Goal: Transaction & Acquisition: Subscribe to service/newsletter

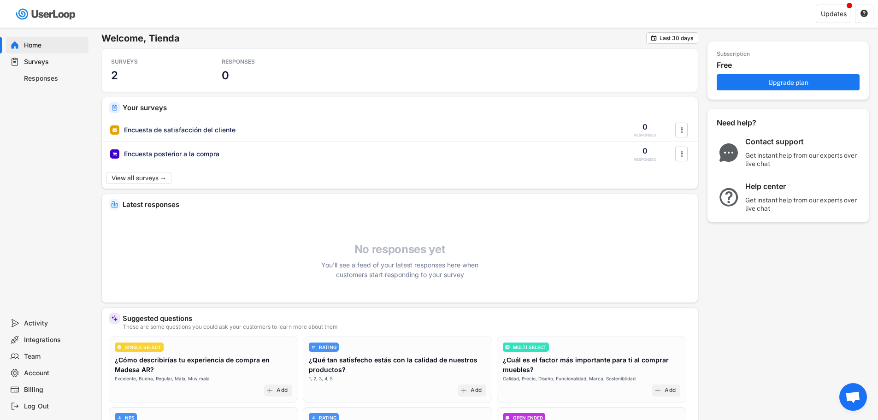
click at [47, 76] on div "Responses" at bounding box center [54, 78] width 61 height 9
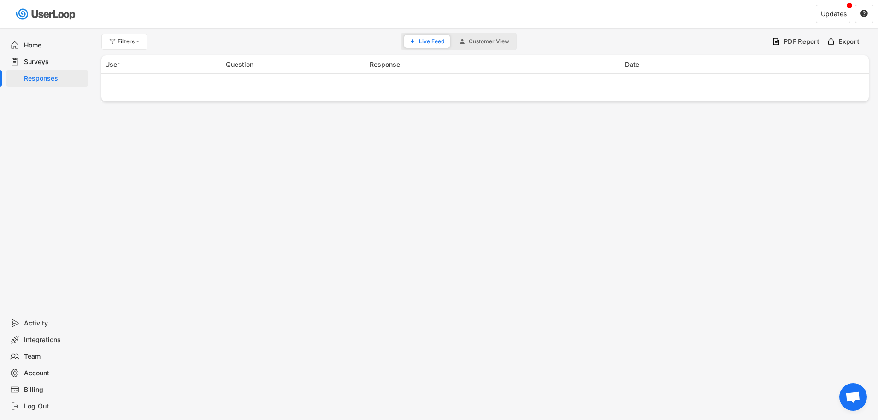
click at [44, 63] on div "Surveys" at bounding box center [54, 62] width 61 height 9
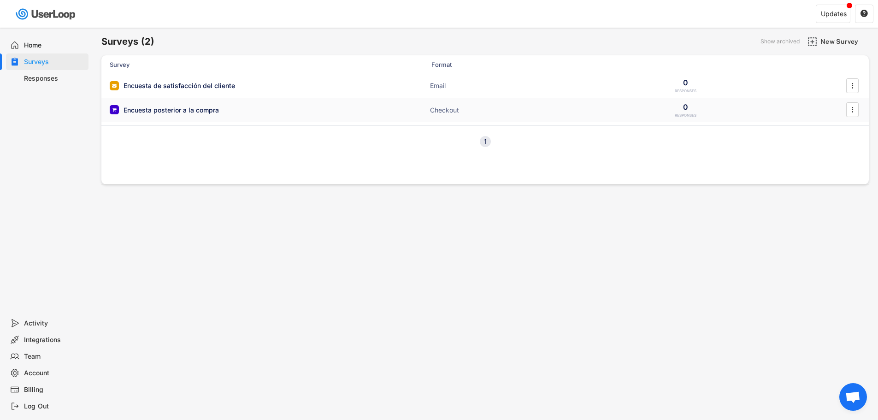
click at [271, 117] on div "Encuesta posterior a la compra Checkout 0 RESPONSES " at bounding box center [484, 110] width 767 height 24
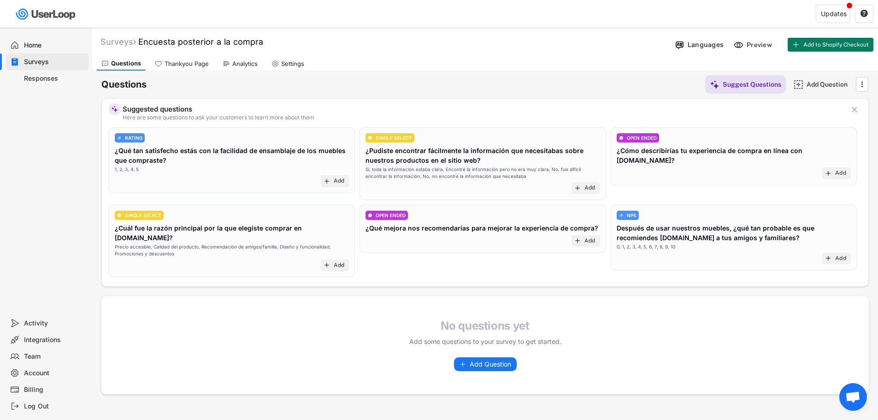
click at [165, 64] on div "Thankyou Page" at bounding box center [187, 64] width 44 height 8
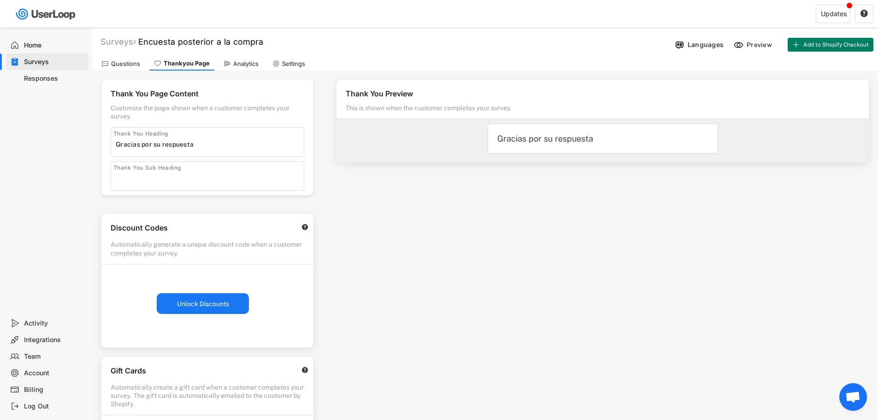
click at [233, 61] on div "Analytics" at bounding box center [245, 64] width 25 height 8
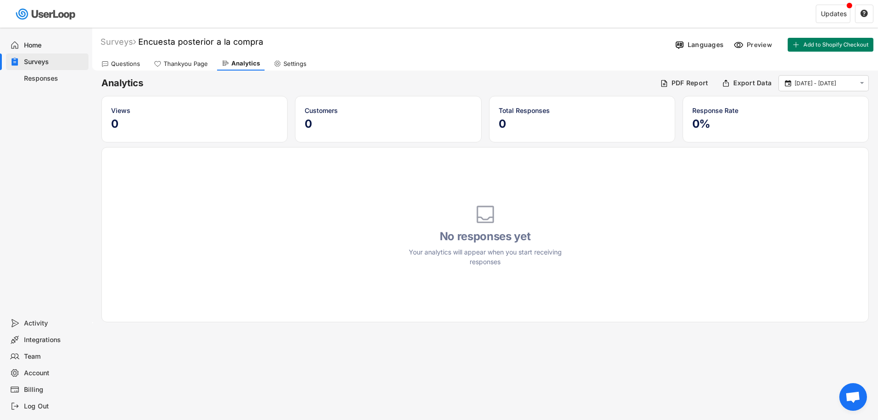
click at [118, 63] on div "Questions" at bounding box center [125, 64] width 29 height 8
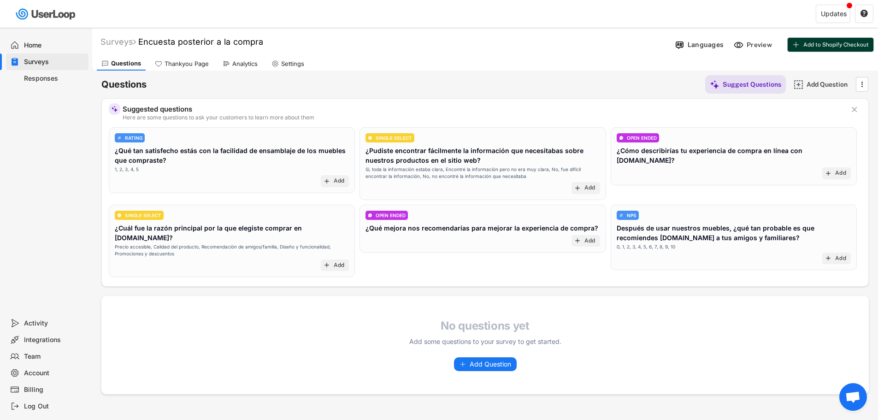
click at [834, 43] on span "Add to Shopify Checkout" at bounding box center [835, 45] width 65 height 6
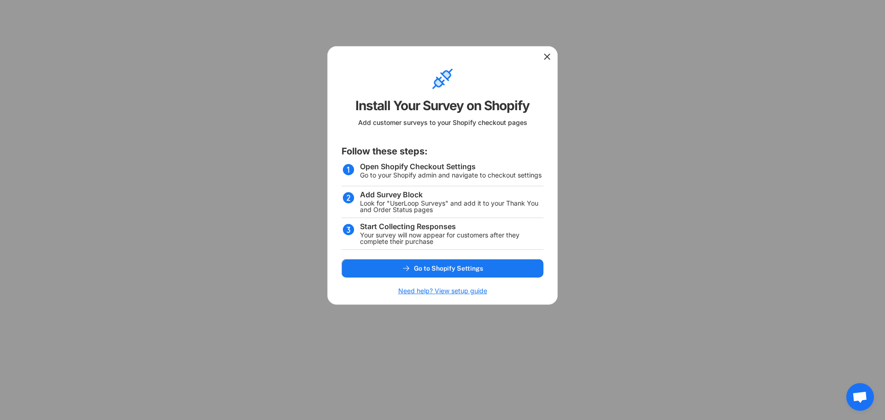
click at [550, 58] on icon at bounding box center [547, 56] width 9 height 9
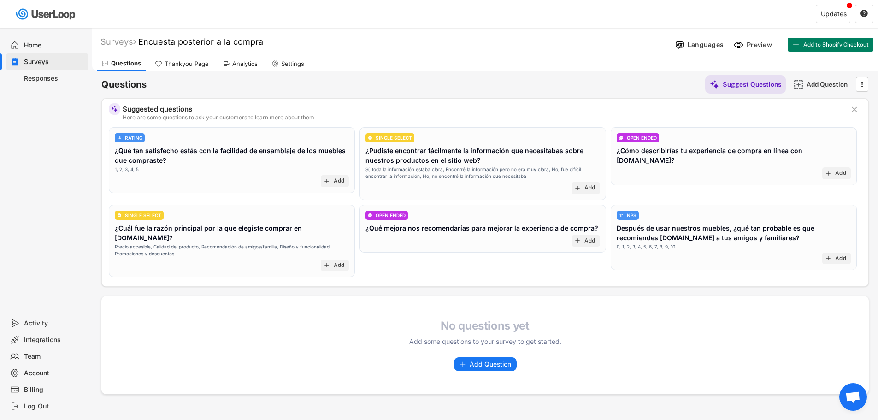
click at [55, 76] on div "Responses" at bounding box center [54, 78] width 61 height 9
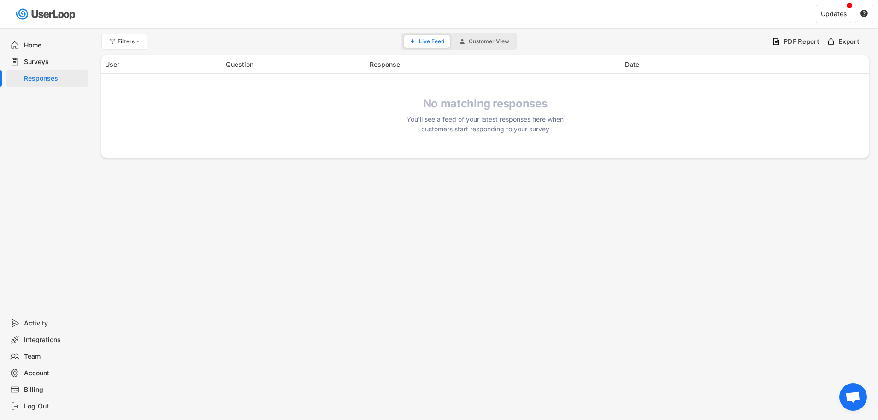
click at [53, 67] on div "Surveys" at bounding box center [47, 61] width 83 height 17
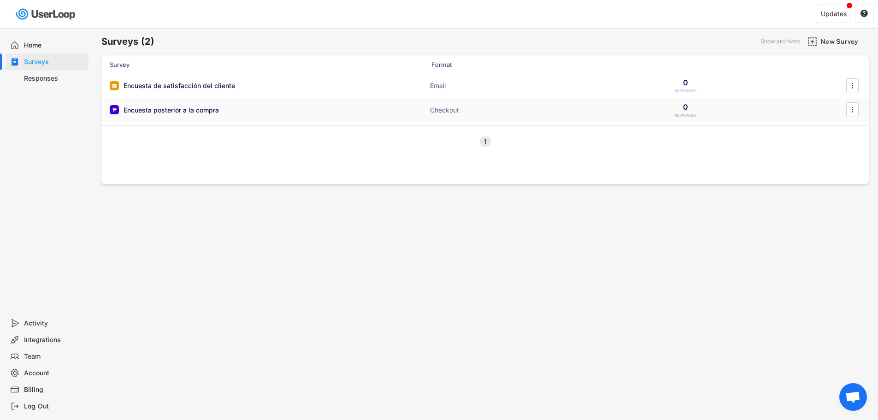
click at [181, 106] on div "Encuesta posterior a la compra" at bounding box center [171, 110] width 95 height 9
type input "Gracias por su respuesta"
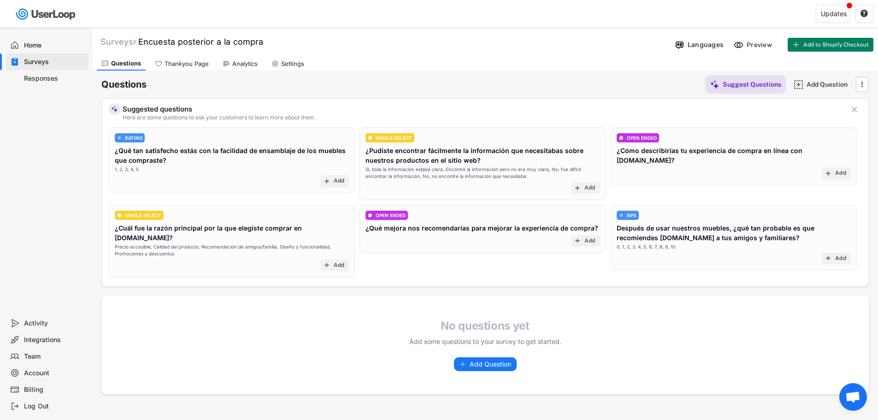
click at [198, 65] on div "Thankyou Page" at bounding box center [187, 64] width 44 height 8
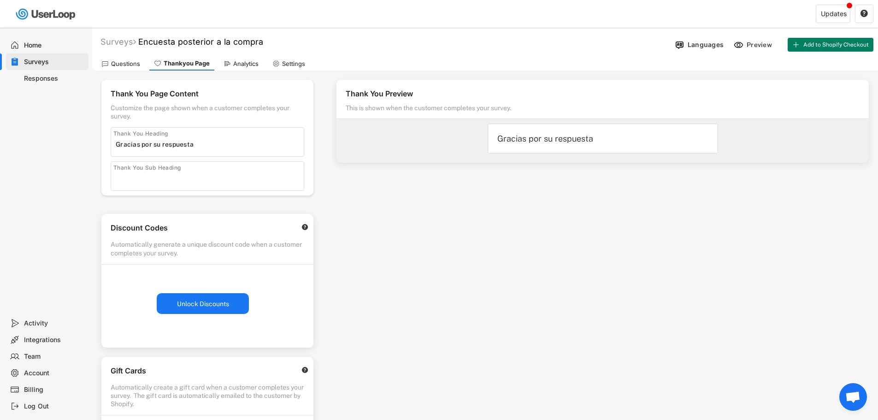
click at [126, 62] on div "Questions" at bounding box center [125, 64] width 29 height 8
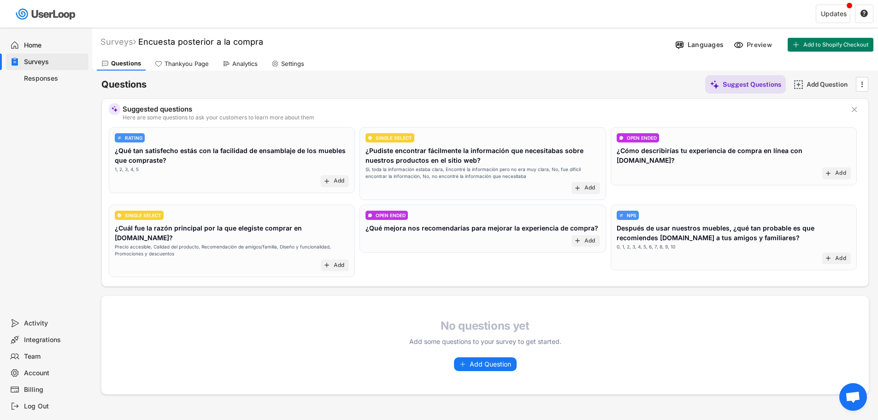
click at [300, 63] on div "Settings" at bounding box center [292, 64] width 23 height 8
select select ""weekly""
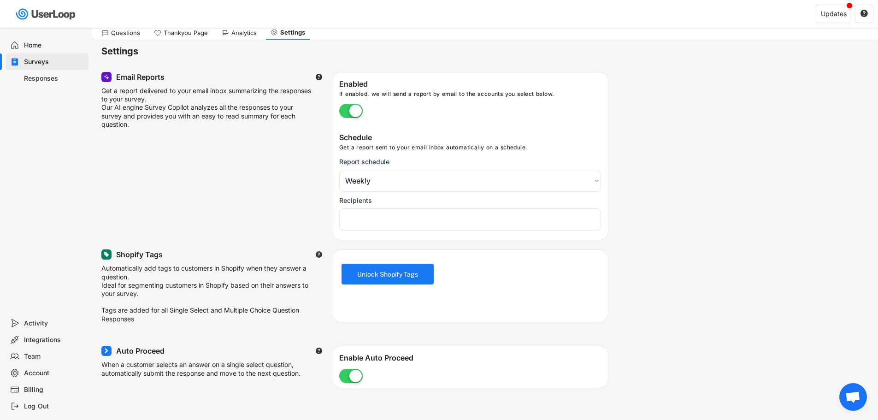
scroll to position [46, 0]
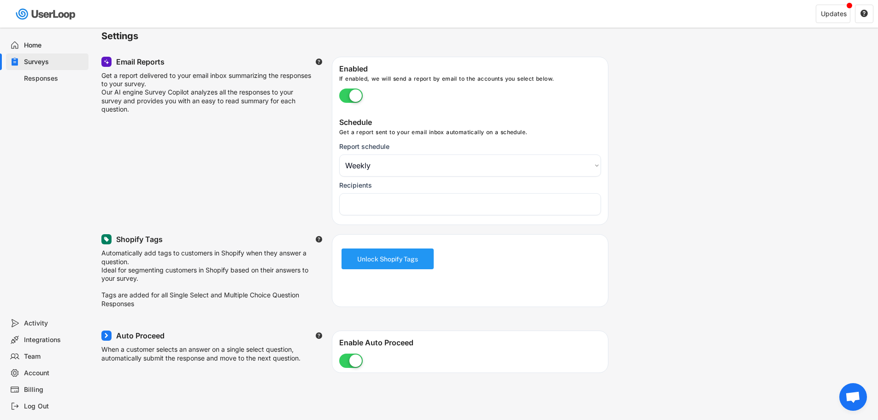
select select "1348695171700984260__LOOKUP__1757944309911x221229100116467460"
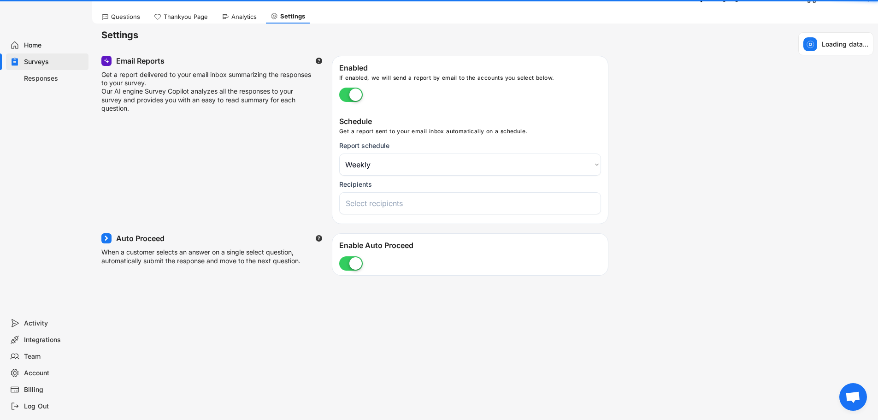
select select
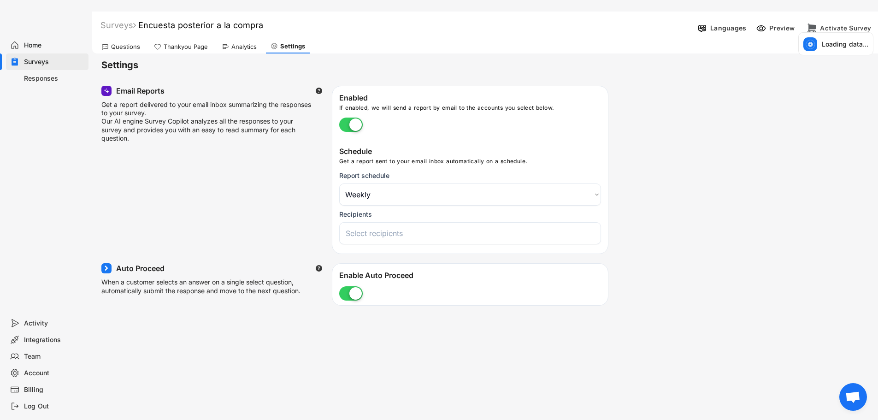
scroll to position [0, 0]
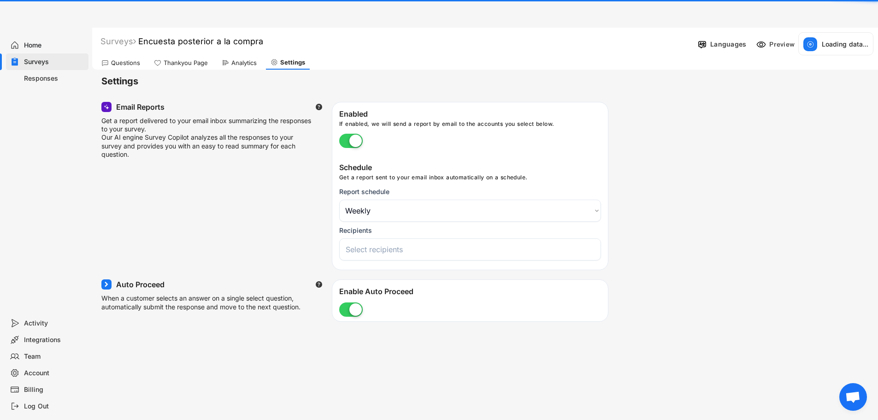
click at [175, 62] on div "Thankyou Page" at bounding box center [186, 63] width 44 height 8
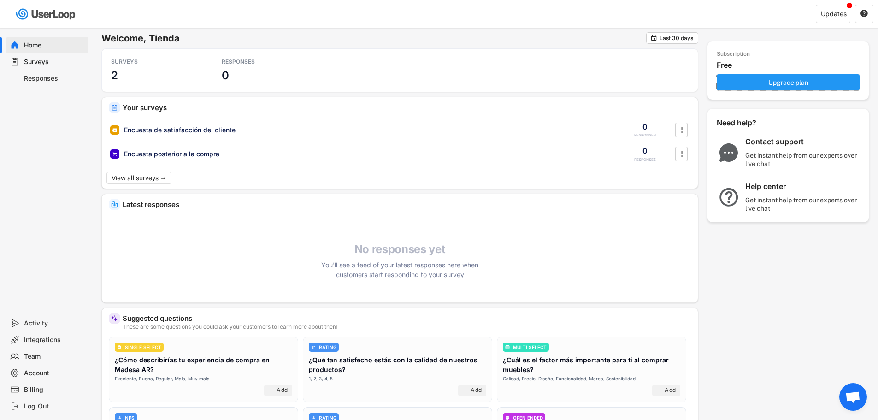
click at [778, 83] on button "Upgrade plan" at bounding box center [788, 82] width 143 height 16
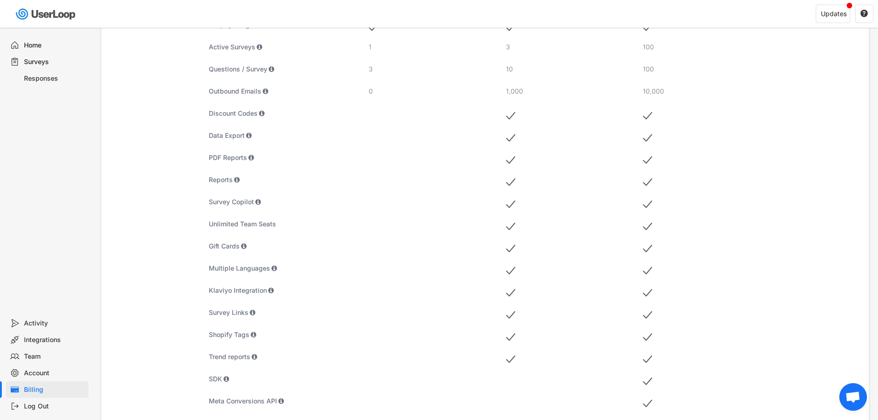
scroll to position [18, 0]
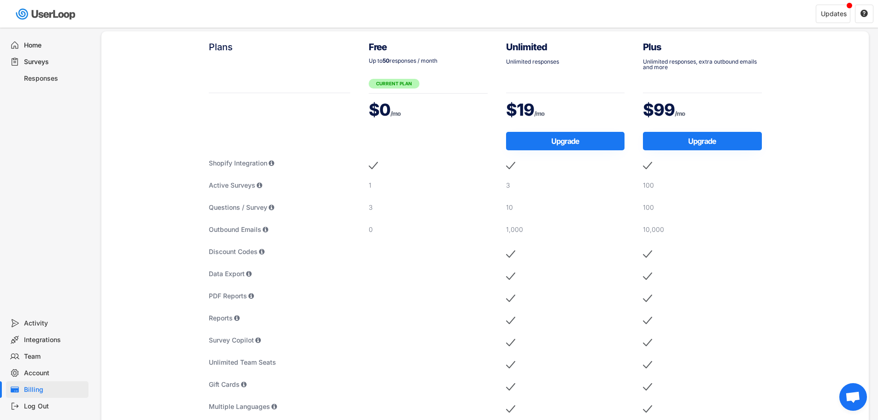
click at [375, 180] on div "Free Up to 50 responses / month CURRENT PLAN $0 /mo 1 3 0" at bounding box center [428, 318] width 137 height 575
click at [378, 179] on div "Free Up to 50 responses / month CURRENT PLAN $0 /mo 1 3 0" at bounding box center [428, 318] width 137 height 575
click at [384, 201] on div "Free Up to 50 responses / month CURRENT PLAN $0 /mo 1 3 0" at bounding box center [428, 318] width 137 height 575
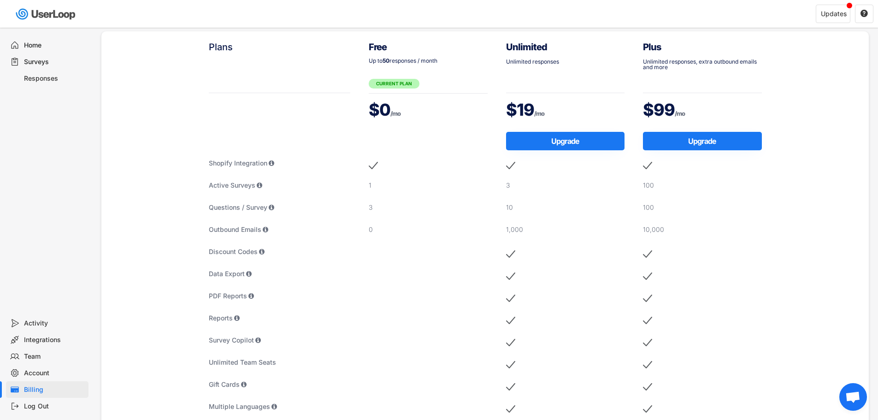
click at [378, 208] on div "3" at bounding box center [428, 207] width 119 height 9
click at [379, 229] on div "0" at bounding box center [428, 229] width 119 height 9
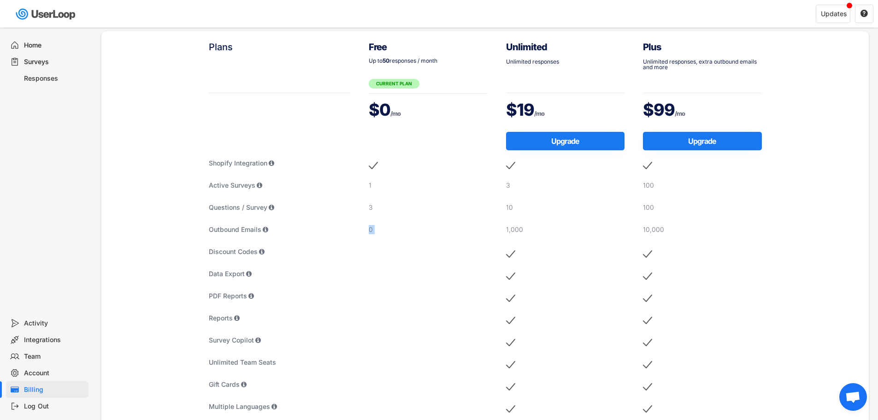
click at [379, 229] on div "0" at bounding box center [428, 229] width 119 height 9
click at [378, 211] on div "3" at bounding box center [428, 207] width 119 height 9
click at [382, 190] on div "1" at bounding box center [428, 188] width 119 height 14
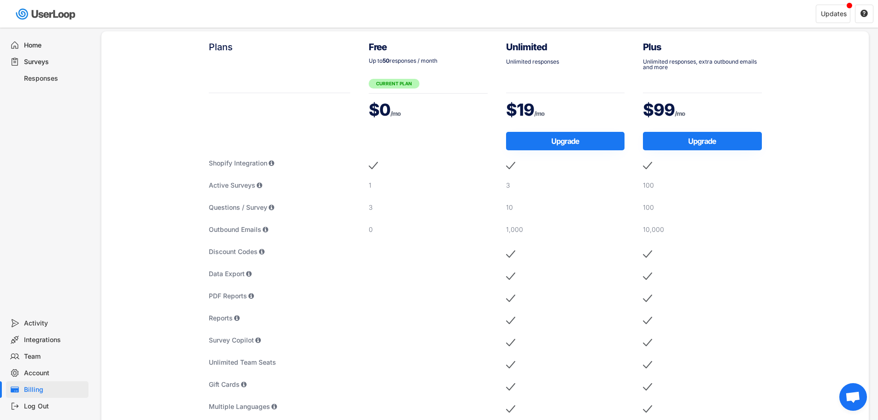
click at [382, 190] on div "1" at bounding box center [428, 188] width 119 height 14
click at [380, 210] on div "3" at bounding box center [428, 207] width 119 height 9
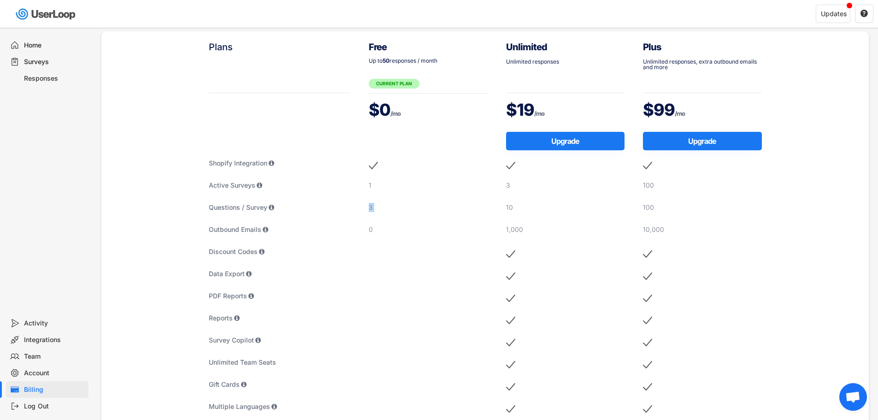
click at [380, 210] on div "3" at bounding box center [428, 207] width 119 height 9
drag, startPoint x: 381, startPoint y: 210, endPoint x: 373, endPoint y: 197, distance: 14.5
click at [373, 198] on div "Free Up to 50 responses / month CURRENT PLAN $0 /mo 1 3 0" at bounding box center [428, 318] width 137 height 575
click at [389, 195] on div "Free Up to 50 responses / month CURRENT PLAN $0 /mo 1 3 0" at bounding box center [428, 318] width 137 height 575
drag, startPoint x: 368, startPoint y: 158, endPoint x: 381, endPoint y: 215, distance: 58.1
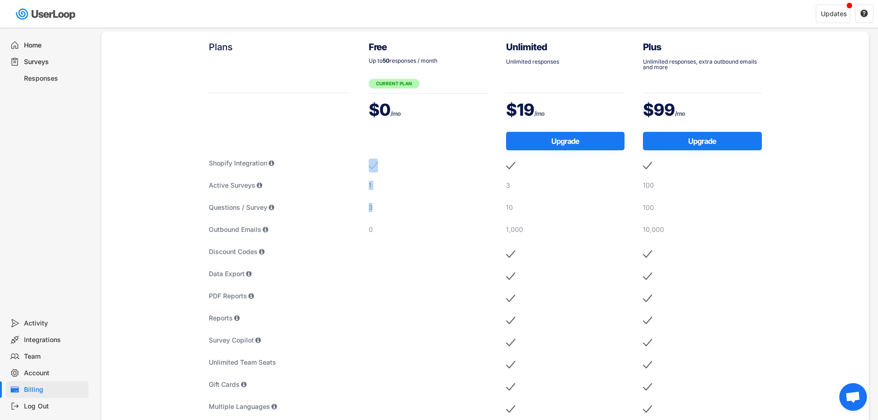
click at [378, 216] on div "Free Up to 50 responses / month CURRENT PLAN $0 /mo 1 3 0" at bounding box center [428, 318] width 137 height 575
click at [388, 211] on div "3" at bounding box center [428, 207] width 119 height 9
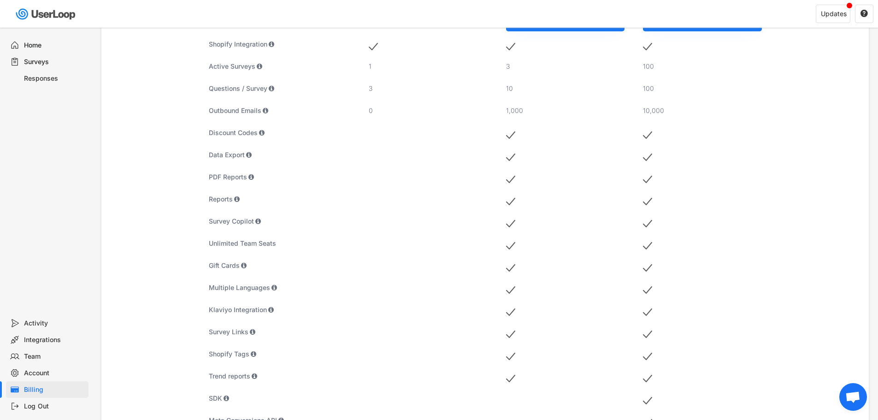
scroll to position [92, 0]
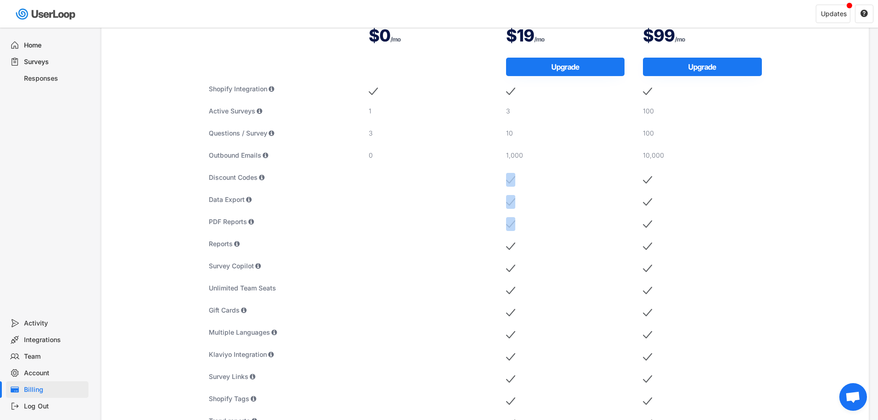
drag, startPoint x: 505, startPoint y: 178, endPoint x: 519, endPoint y: 258, distance: 80.9
click at [521, 257] on div "Unlimited Unlimited responses $19 /mo Upgrade 3 10 1,000" at bounding box center [565, 244] width 137 height 575
click at [519, 258] on div "Unlimited Unlimited responses $19 /mo Upgrade 3 10 1,000" at bounding box center [565, 244] width 137 height 575
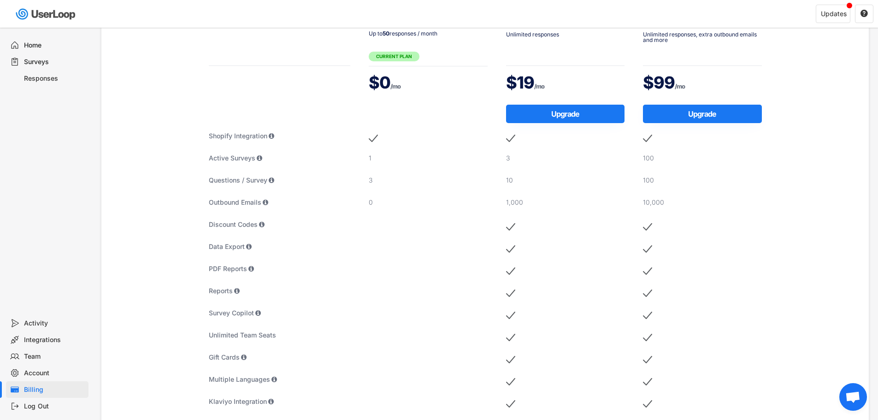
scroll to position [0, 0]
